Goal: Navigation & Orientation: Find specific page/section

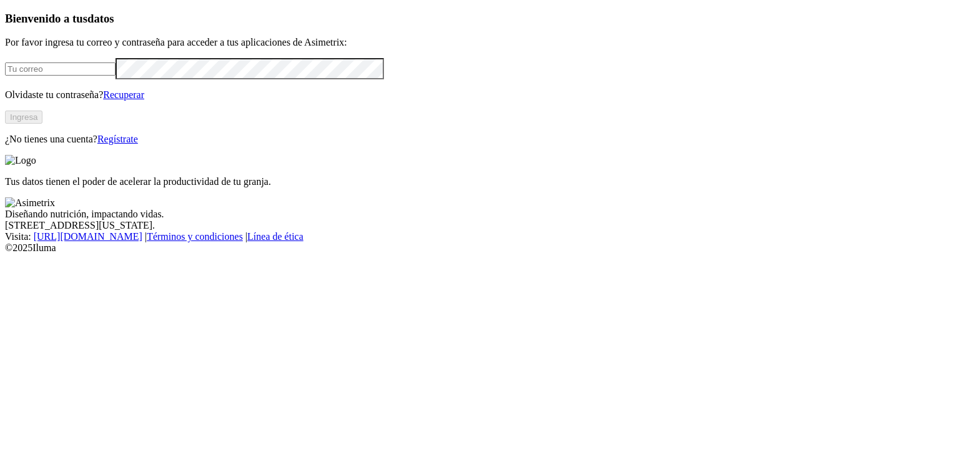
type input "[PERSON_NAME][EMAIL_ADDRESS][DOMAIN_NAME]"
click at [42, 124] on button "Ingresa" at bounding box center [23, 117] width 37 height 13
